Goal: Information Seeking & Learning: Find contact information

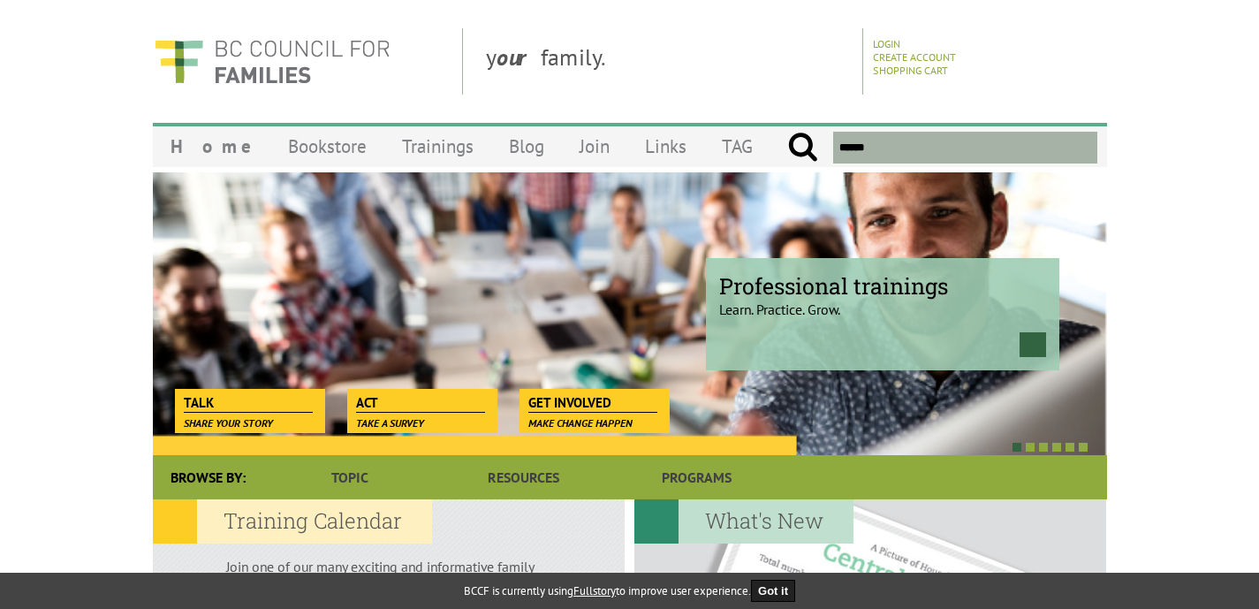
click at [858, 148] on input "text" at bounding box center [964, 148] width 263 height 32
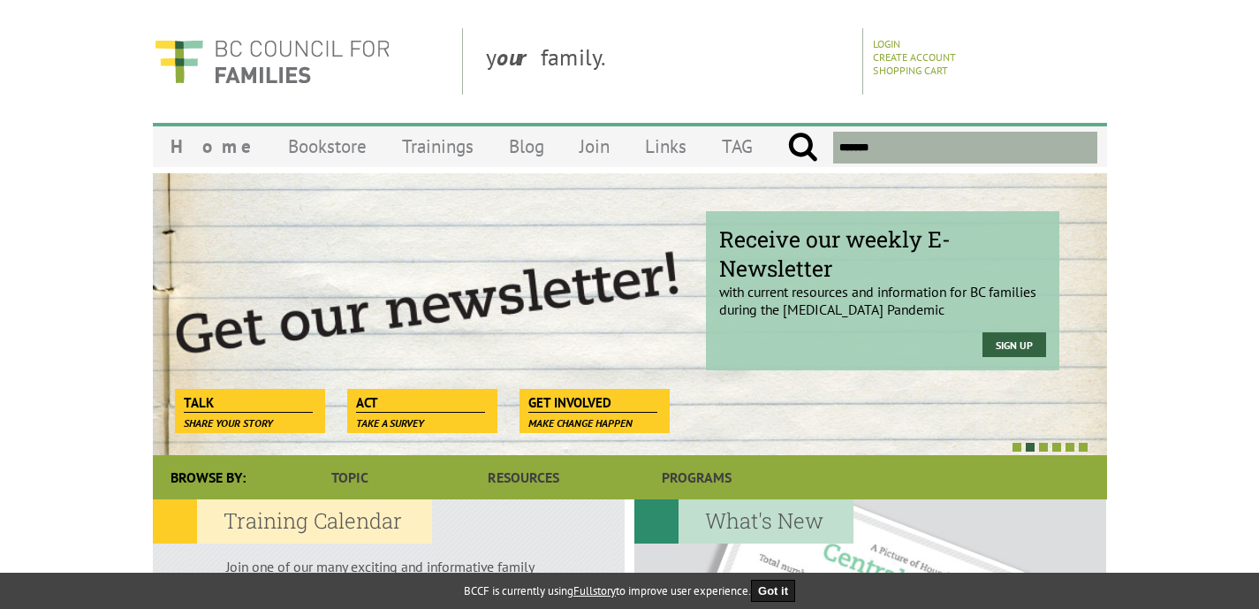
click at [787, 132] on input "submit" at bounding box center [802, 148] width 31 height 32
type input "*********"
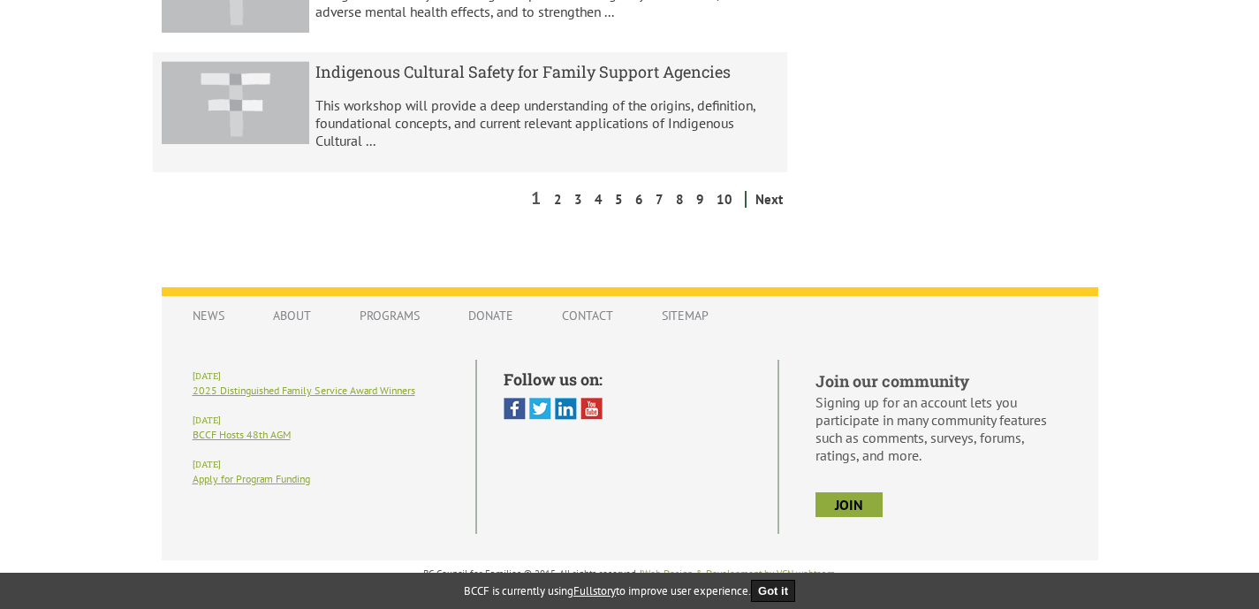
scroll to position [1472, 0]
click at [597, 317] on link "Contact" at bounding box center [587, 316] width 87 height 34
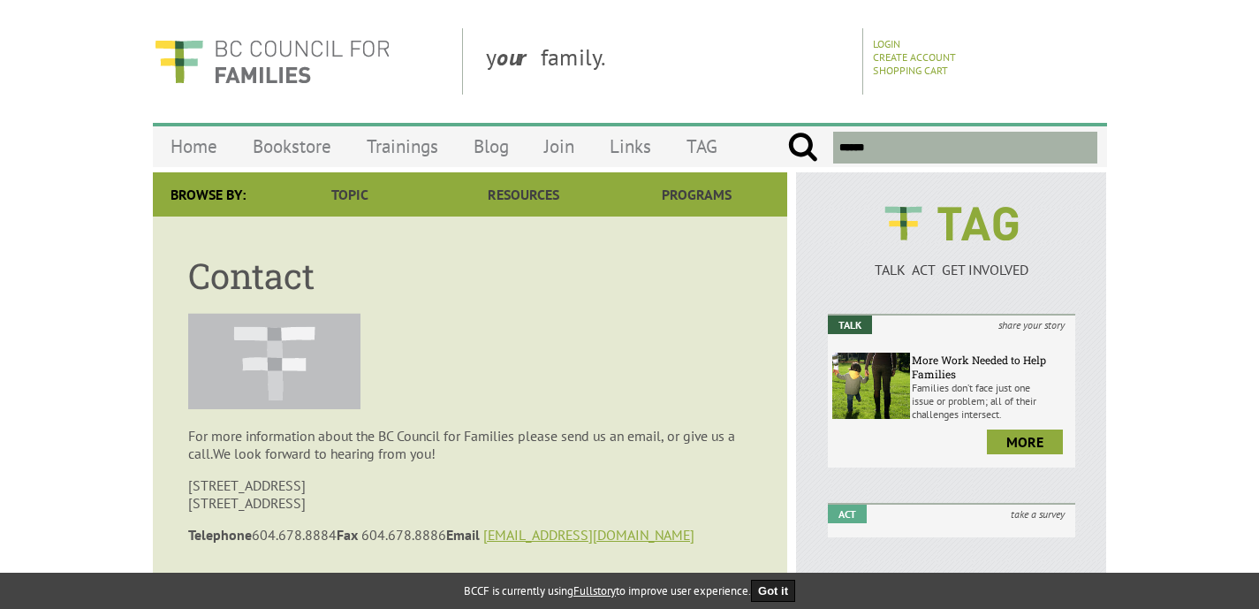
click at [416, 366] on p at bounding box center [470, 363] width 564 height 100
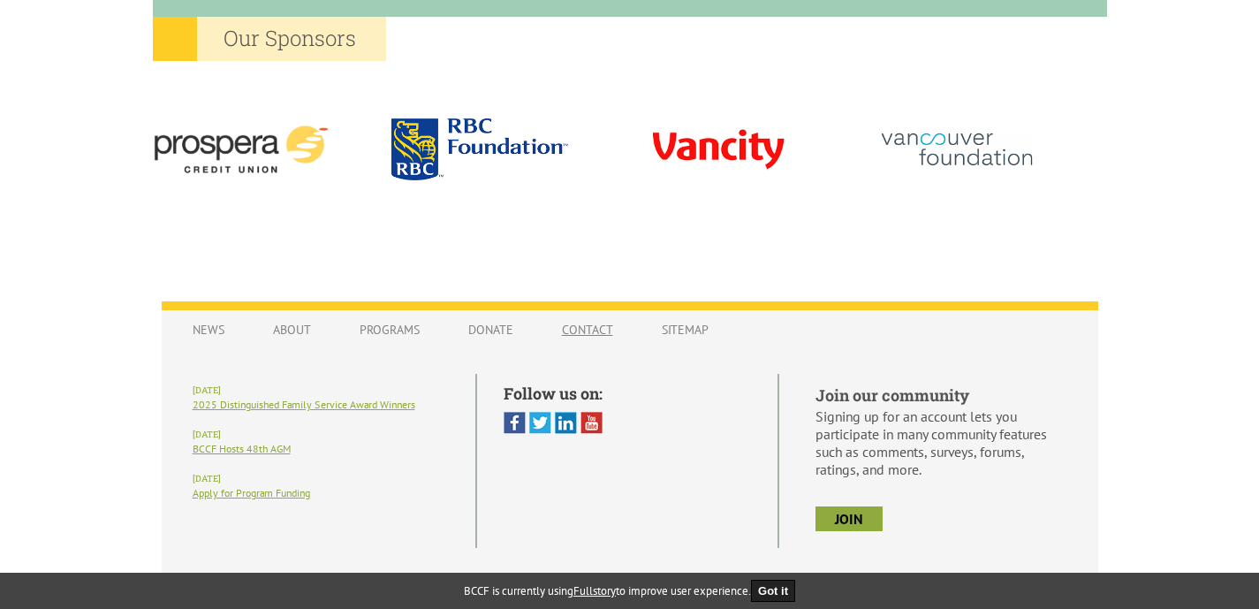
scroll to position [1721, 0]
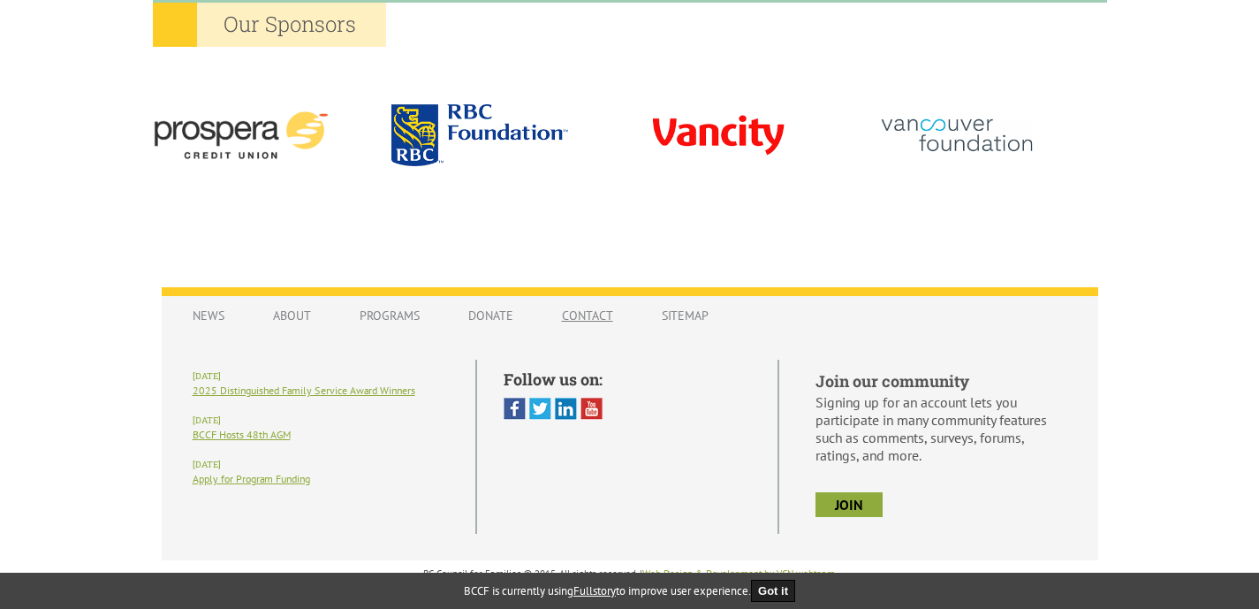
click at [585, 314] on link "Contact" at bounding box center [587, 316] width 87 height 34
click at [589, 308] on link "Contact" at bounding box center [587, 316] width 87 height 34
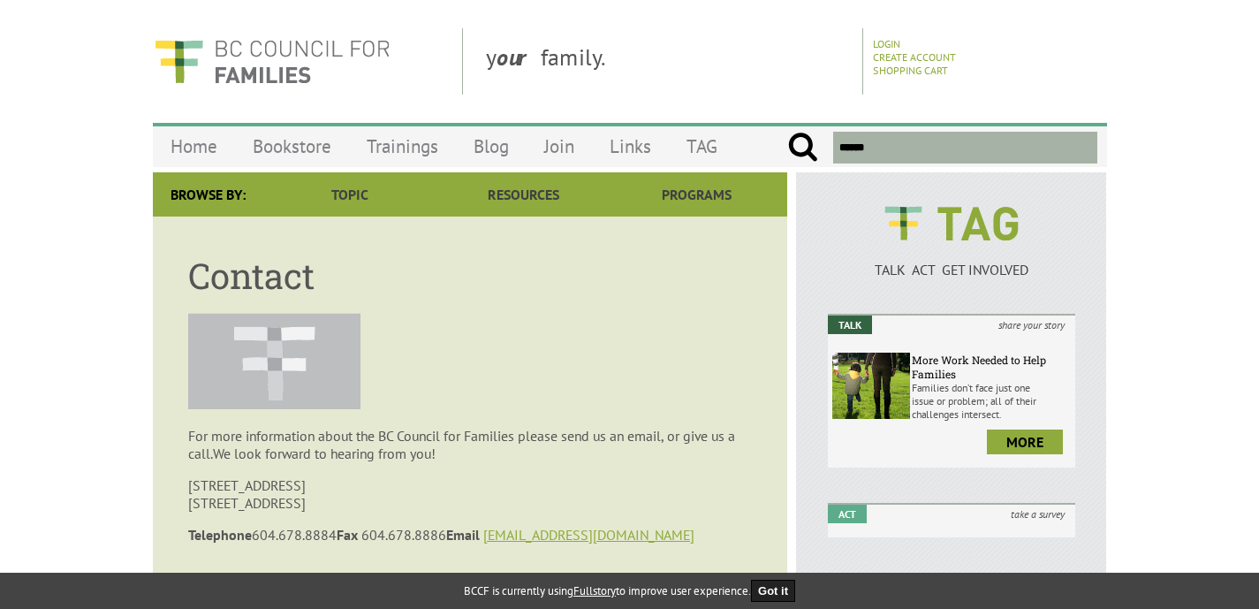
click at [564, 414] on article "Contact For more information about the BC Council for Families please send us a…" at bounding box center [470, 404] width 634 height 376
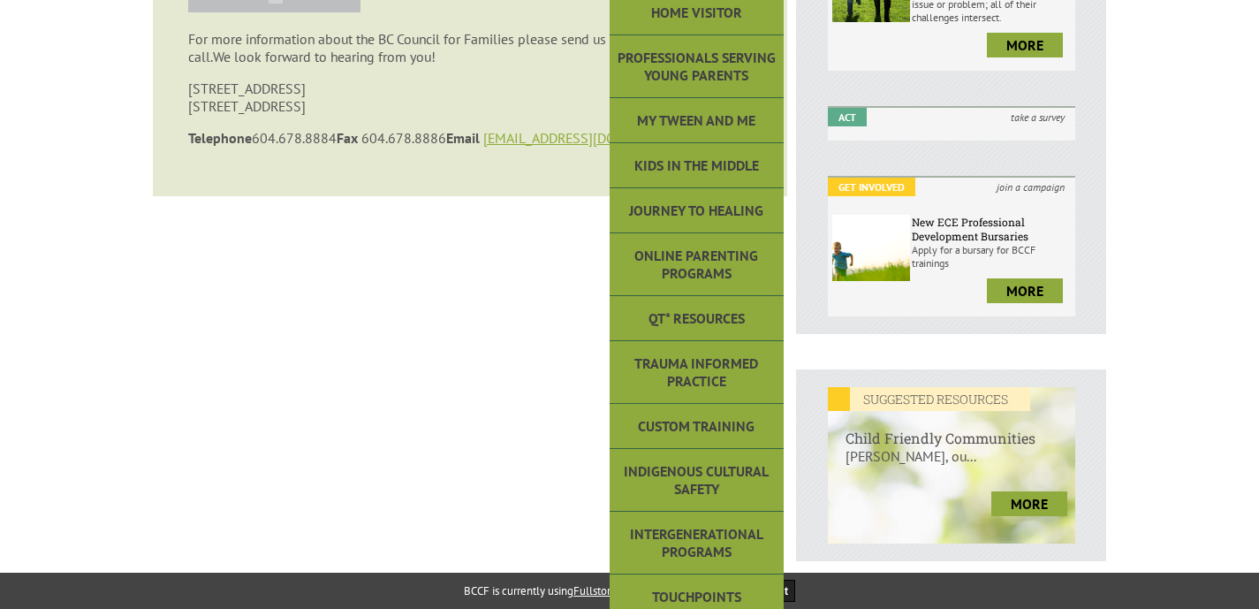
scroll to position [427, 0]
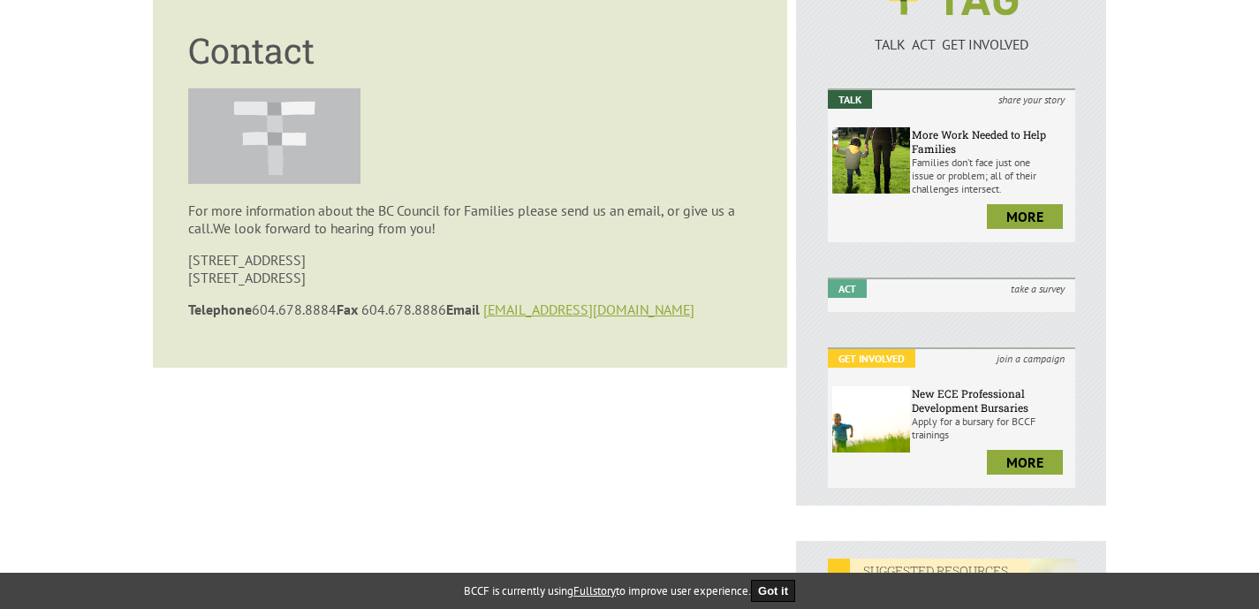
scroll to position [224, 0]
drag, startPoint x: 189, startPoint y: 316, endPoint x: 456, endPoint y: 311, distance: 266.8
click at [458, 315] on p "Telephone [PHONE_NUMBER] Fax [PHONE_NUMBER] Email [EMAIL_ADDRESS][DOMAIN_NAME]" at bounding box center [470, 310] width 564 height 18
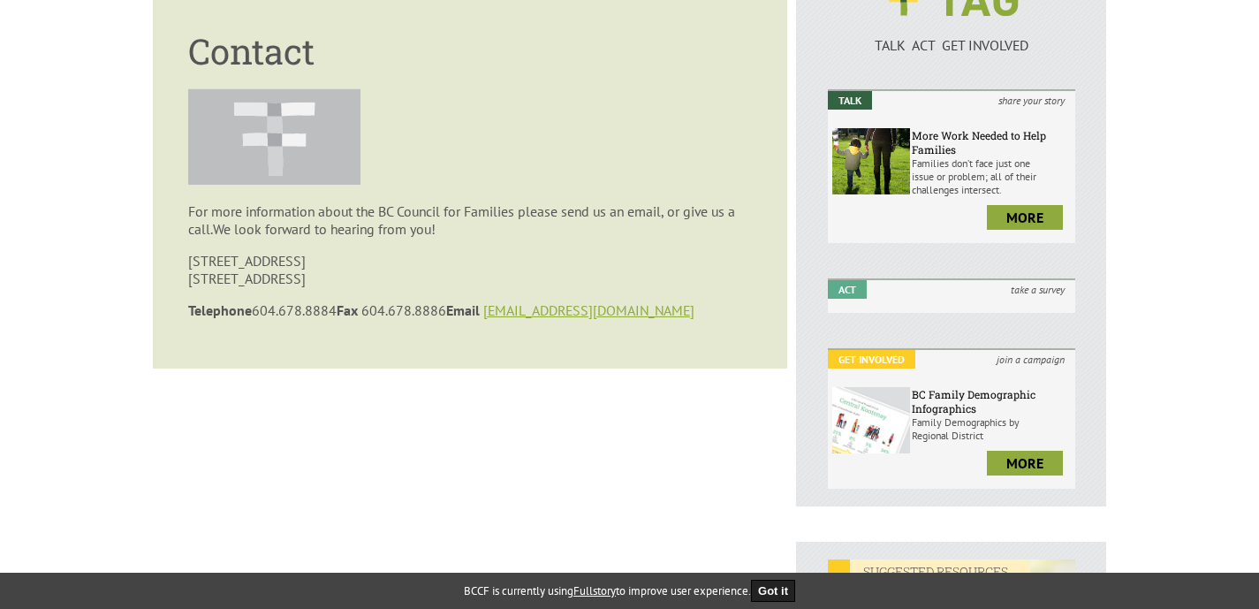
copy p "Telephone [PHONE_NUMBER] Fax [PHONE_NUMBER]"
